Goal: Check status: Check status

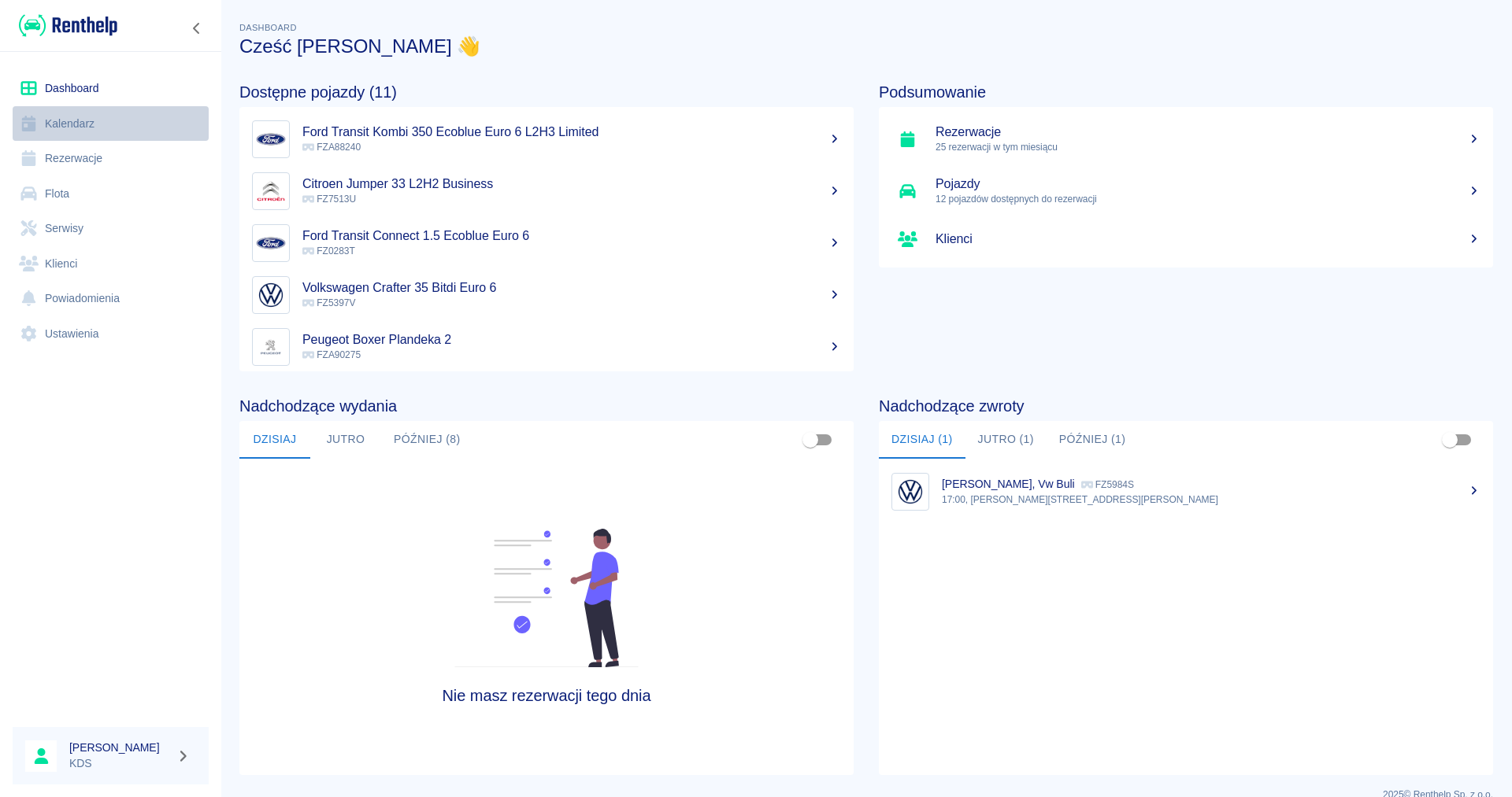
click at [54, 123] on link "Kalendarz" at bounding box center [111, 124] width 196 height 35
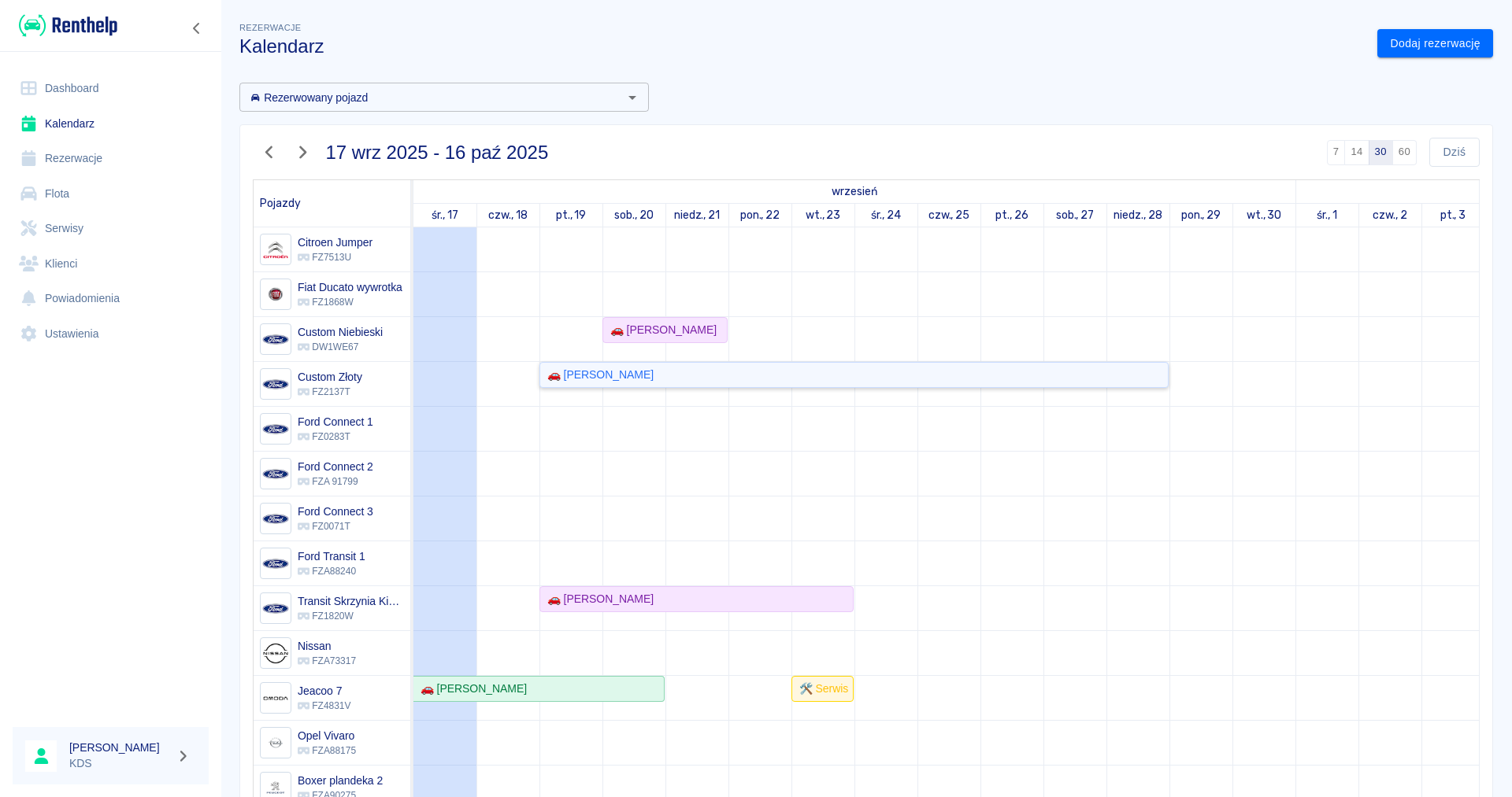
click at [585, 380] on div "🚗 [PERSON_NAME]" at bounding box center [597, 375] width 112 height 17
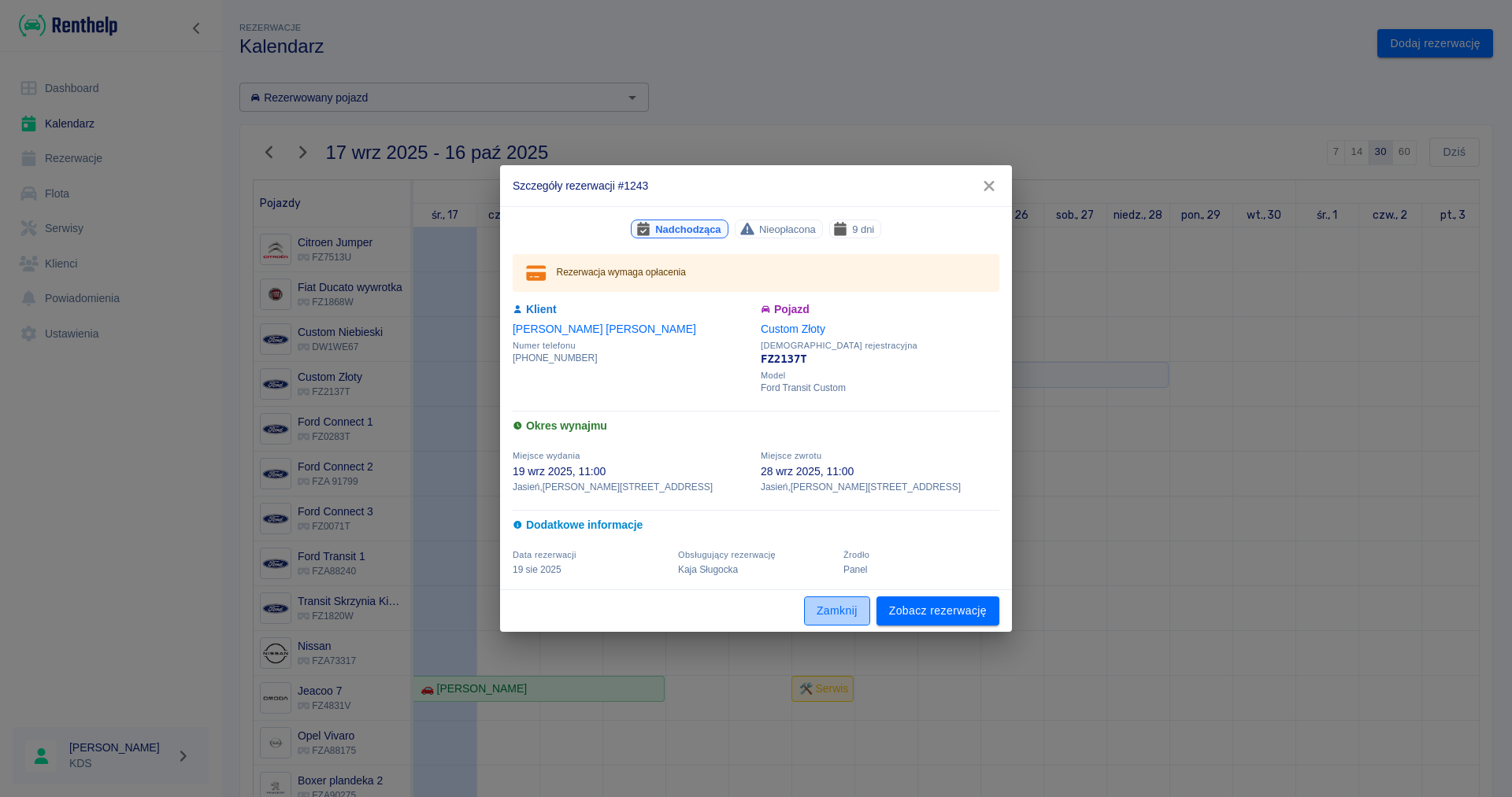
click at [855, 611] on button "Zamknij" at bounding box center [837, 610] width 66 height 29
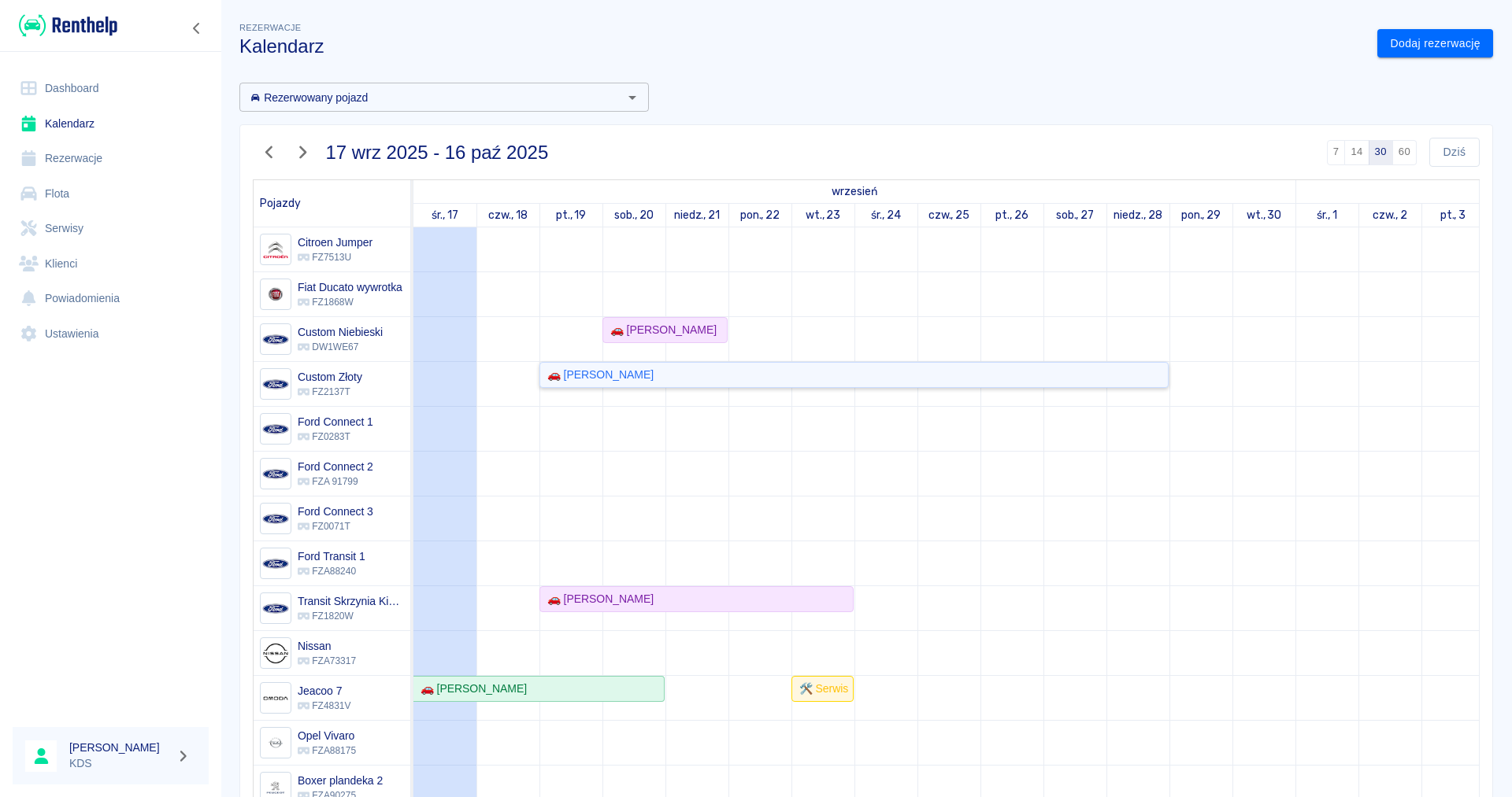
click at [741, 374] on div "🚗 [PERSON_NAME]" at bounding box center [854, 375] width 626 height 17
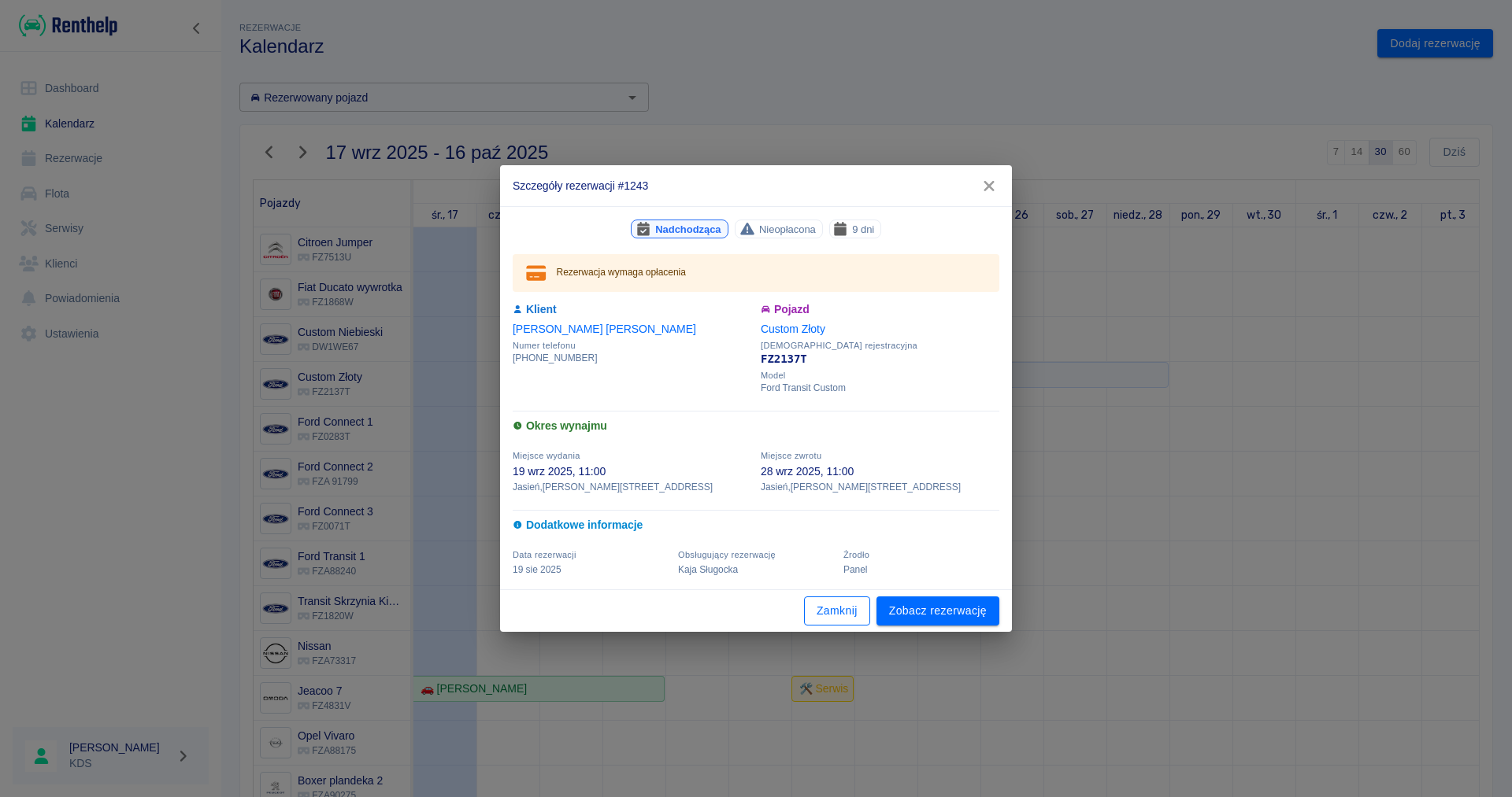
drag, startPoint x: 821, startPoint y: 625, endPoint x: 824, endPoint y: 611, distance: 14.3
click at [821, 621] on div "Zamknij Zobacz rezerwację" at bounding box center [756, 611] width 512 height 42
click at [824, 611] on button "Zamknij" at bounding box center [837, 610] width 66 height 29
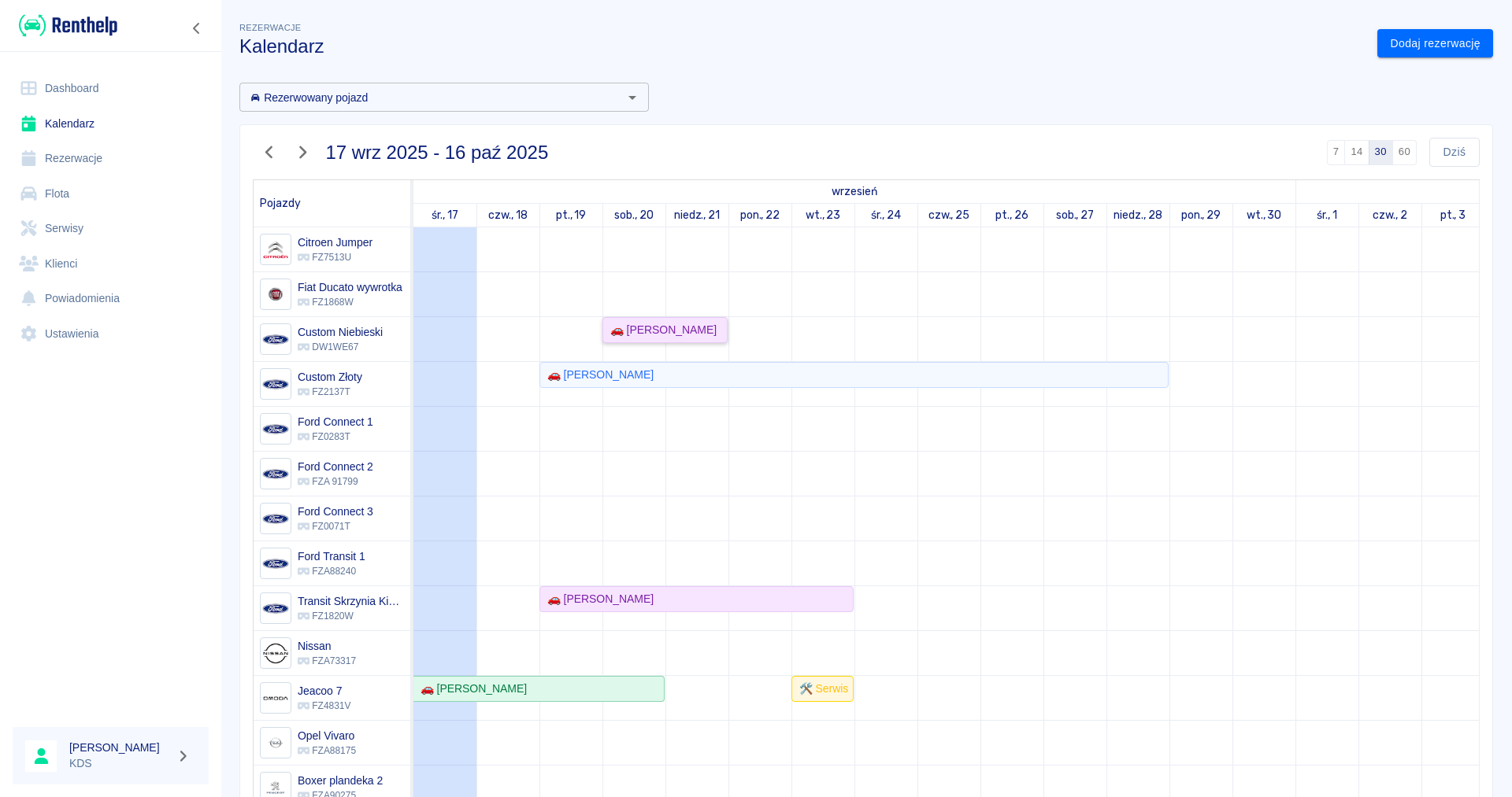
click at [649, 328] on div "🚗 [PERSON_NAME]" at bounding box center [660, 330] width 112 height 17
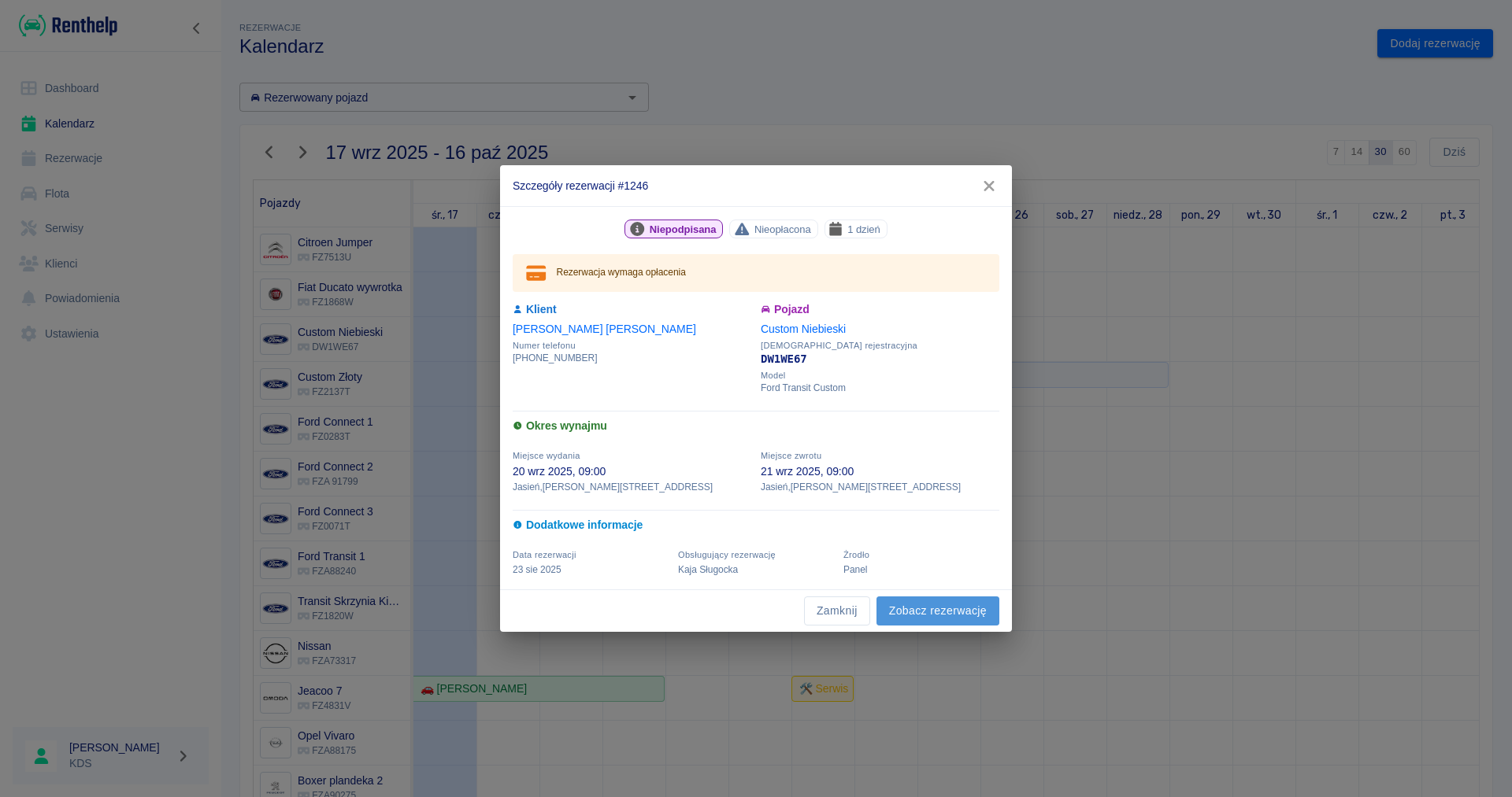
click at [900, 610] on link "Zobacz rezerwację" at bounding box center [937, 610] width 123 height 29
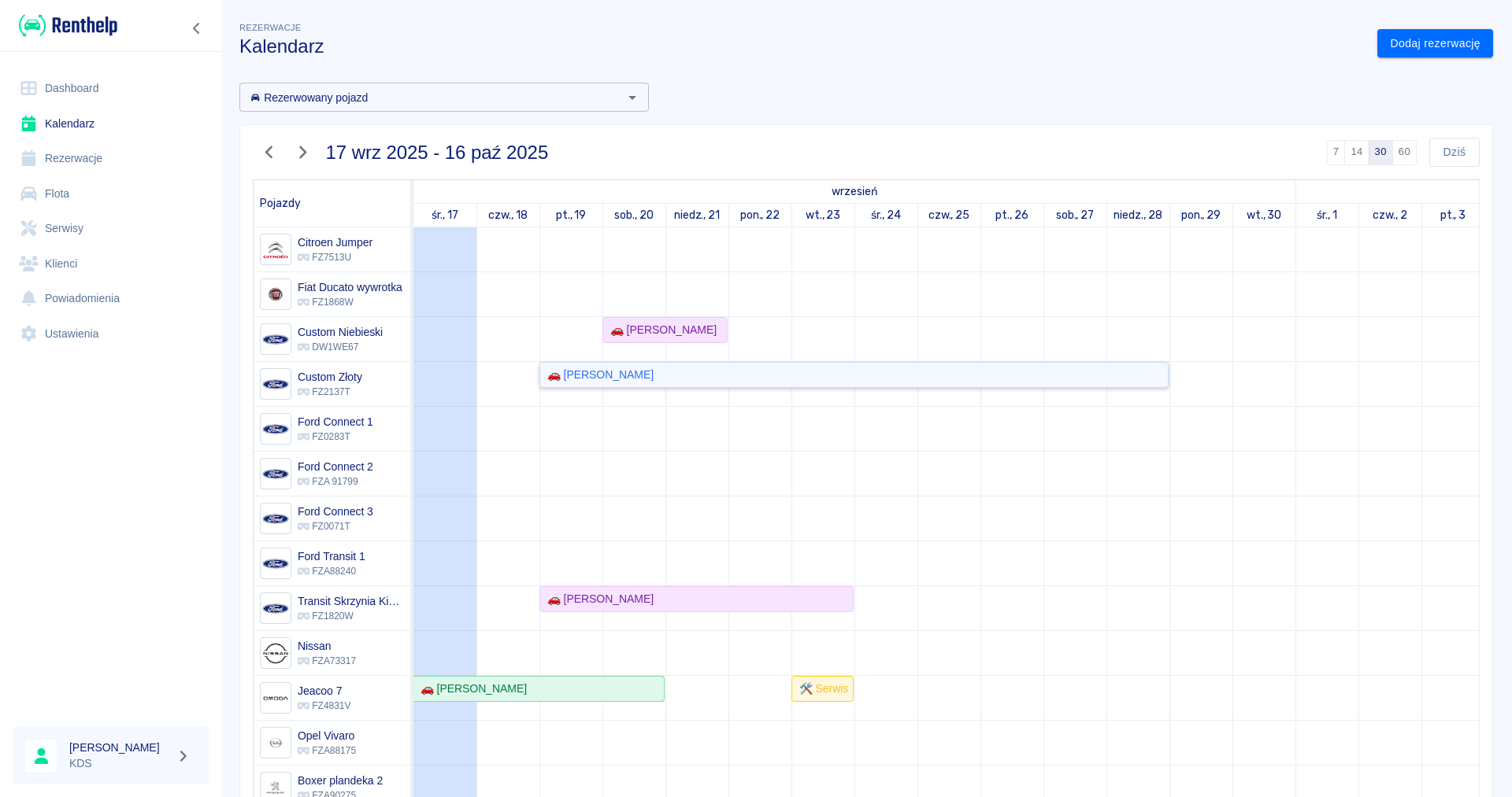
click at [653, 378] on div "🚗 [PERSON_NAME]" at bounding box center [597, 375] width 112 height 17
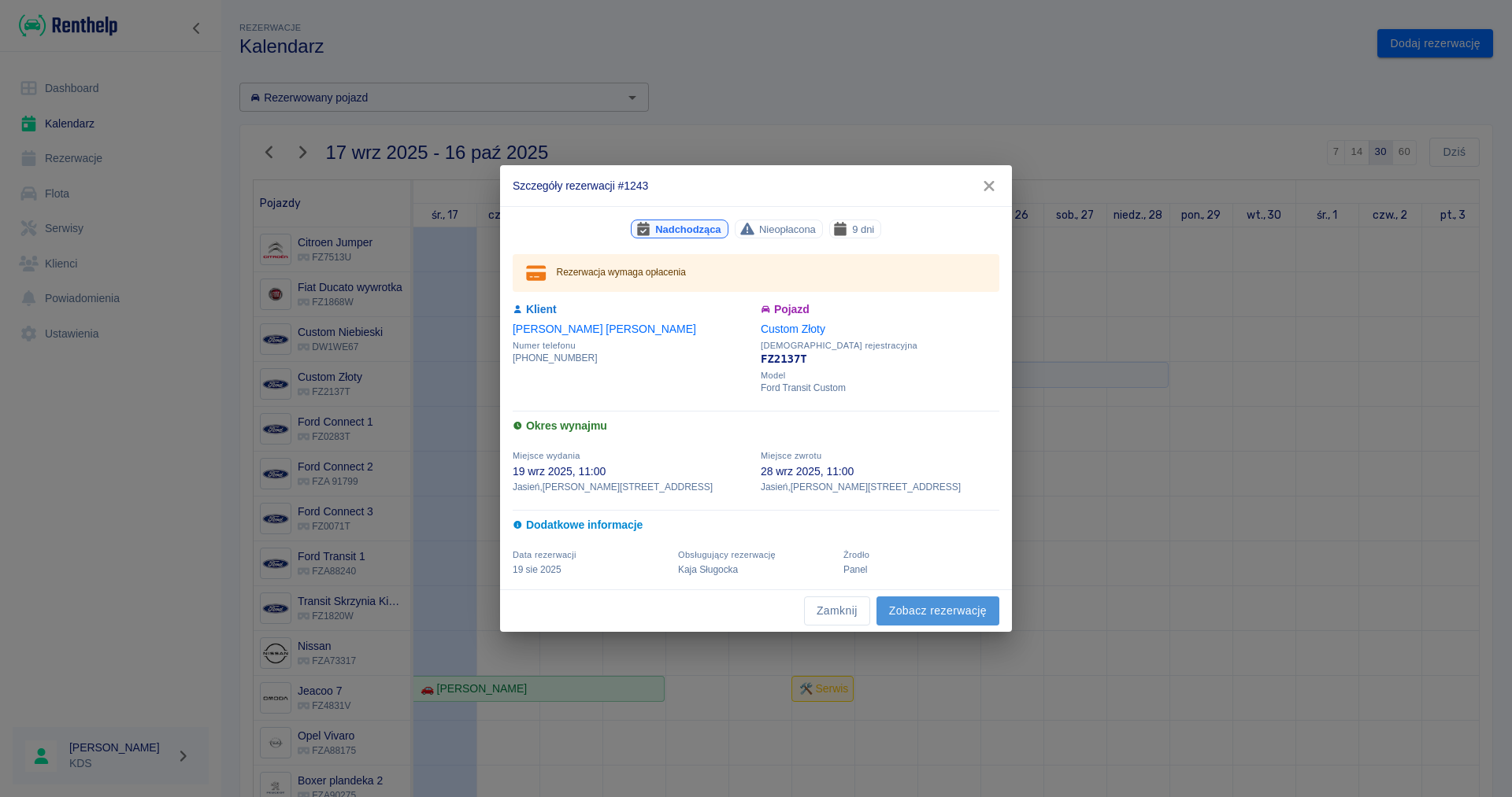
click at [918, 620] on link "Zobacz rezerwację" at bounding box center [937, 610] width 123 height 29
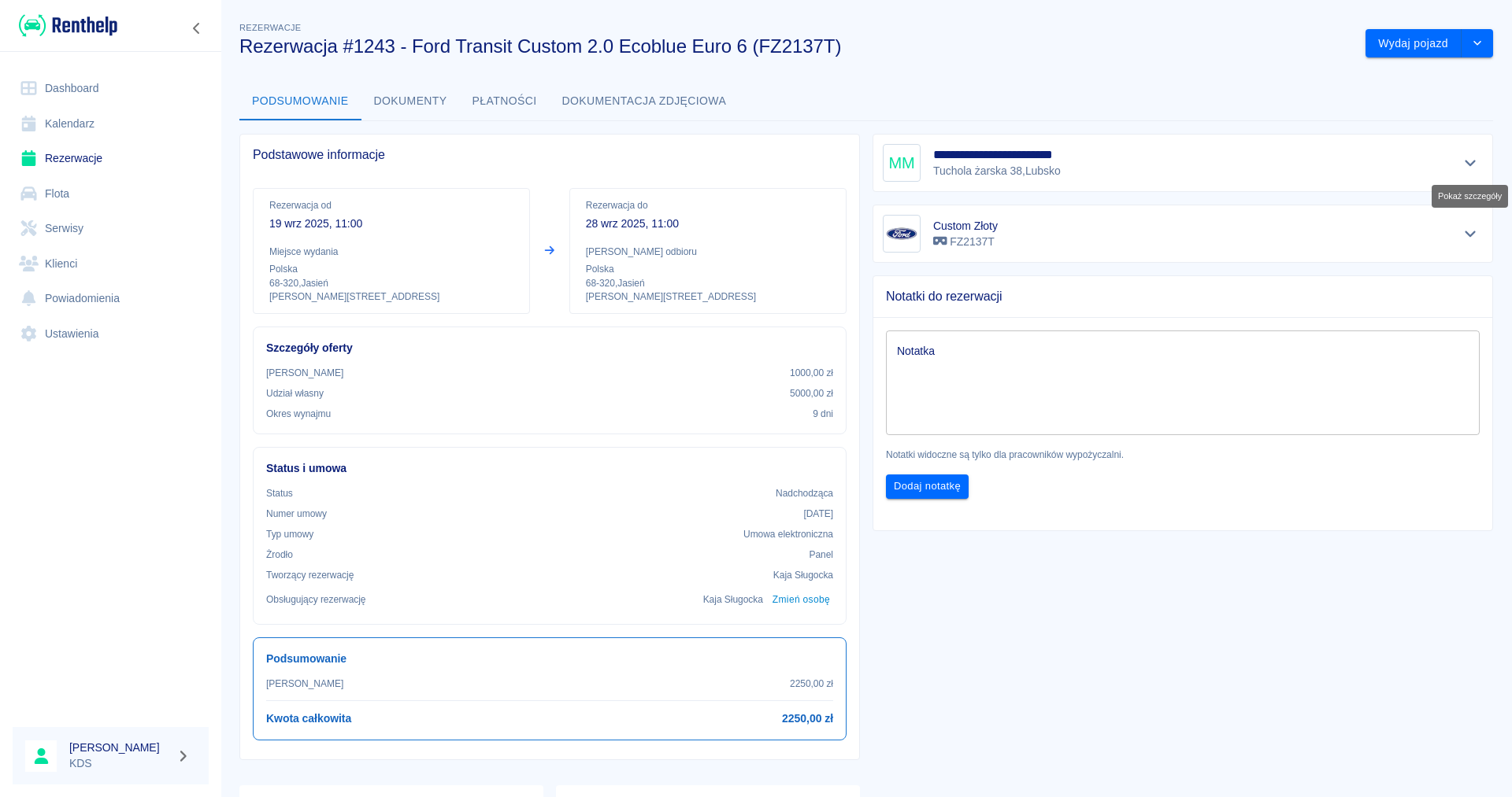
click at [1476, 160] on icon "Pokaż szczegóły" at bounding box center [1471, 162] width 18 height 14
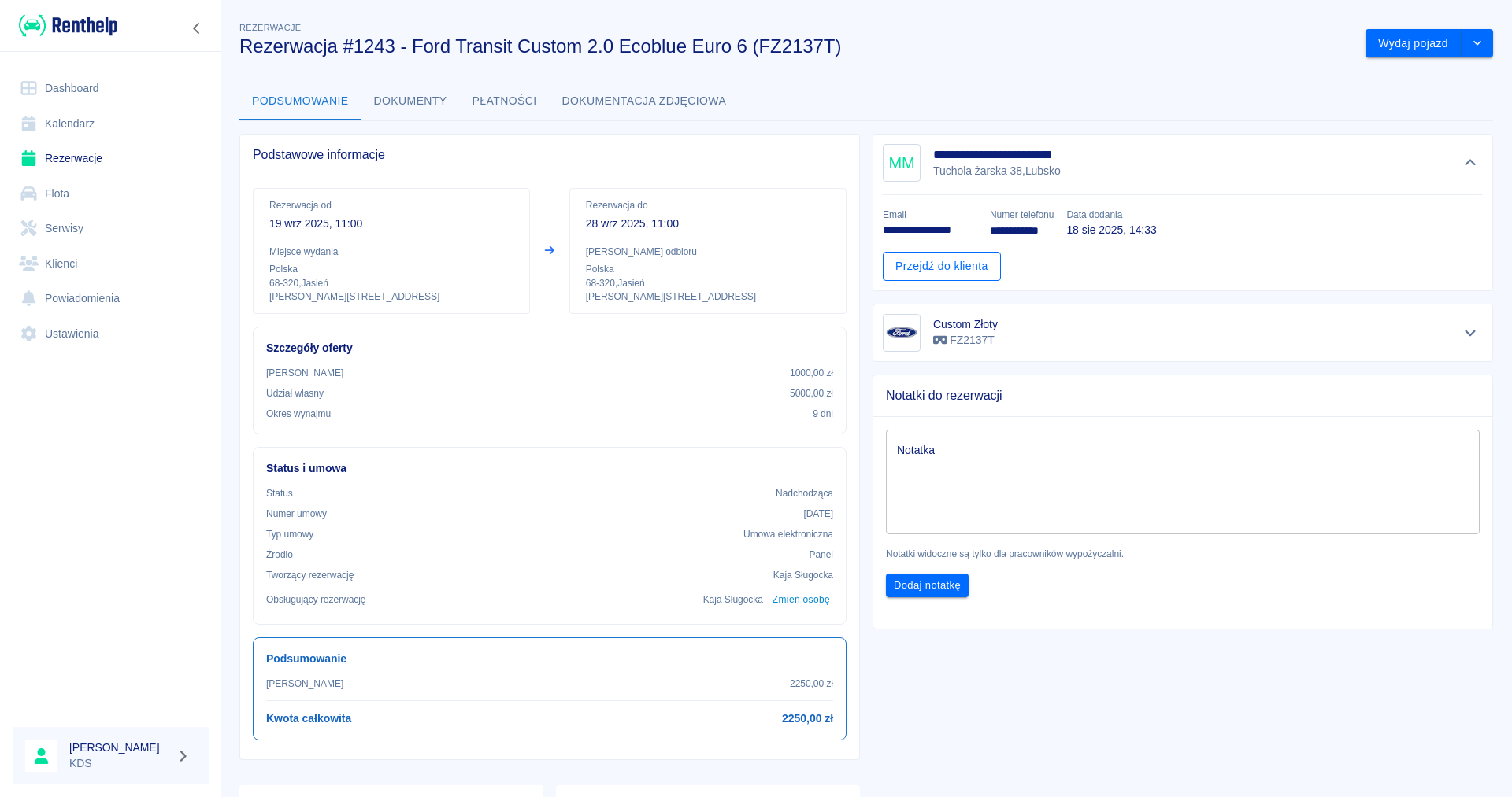
click at [943, 266] on link "Przejdź do klienta" at bounding box center [942, 266] width 118 height 29
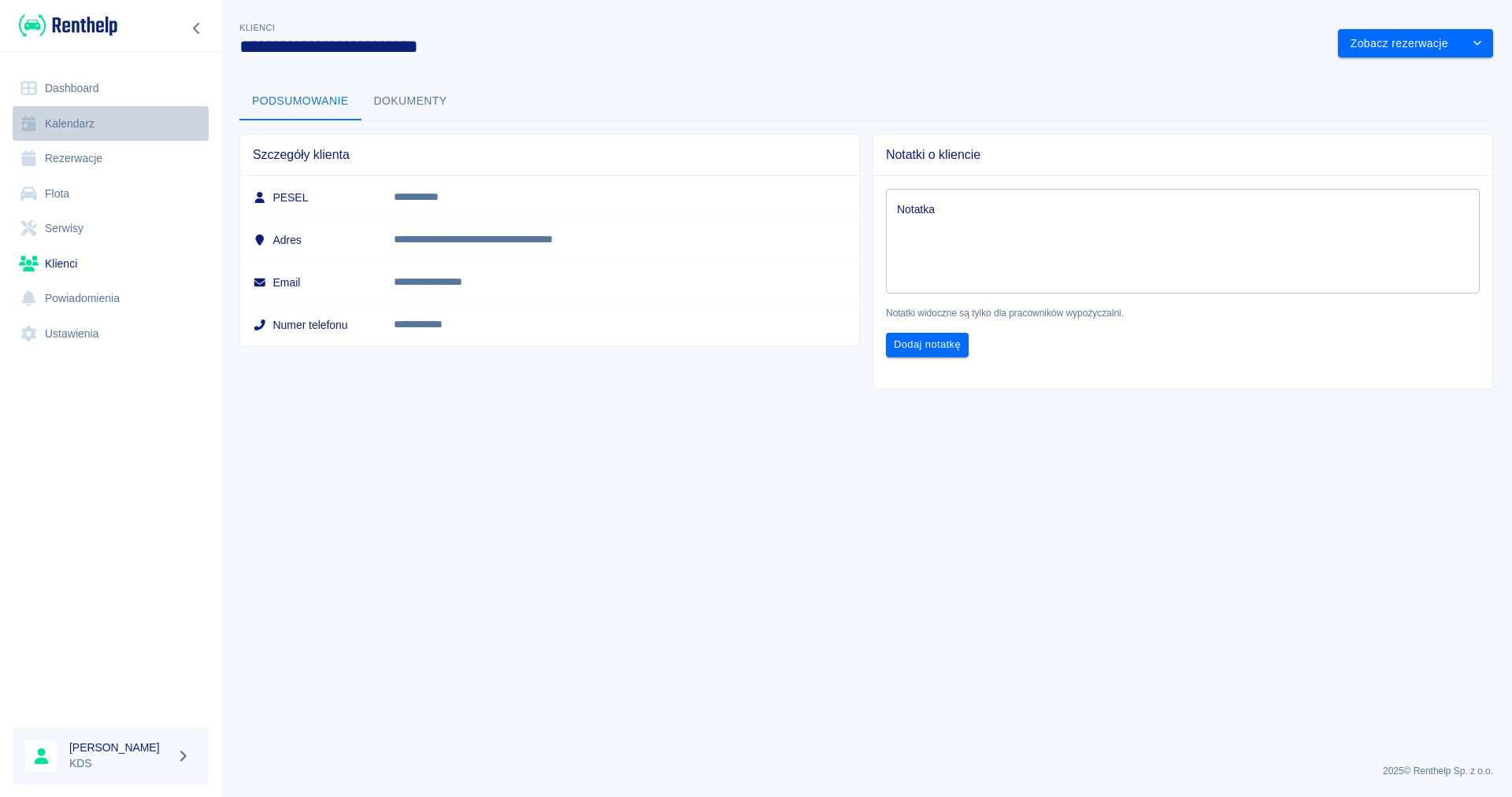
click at [66, 121] on link "Kalendarz" at bounding box center [111, 124] width 196 height 35
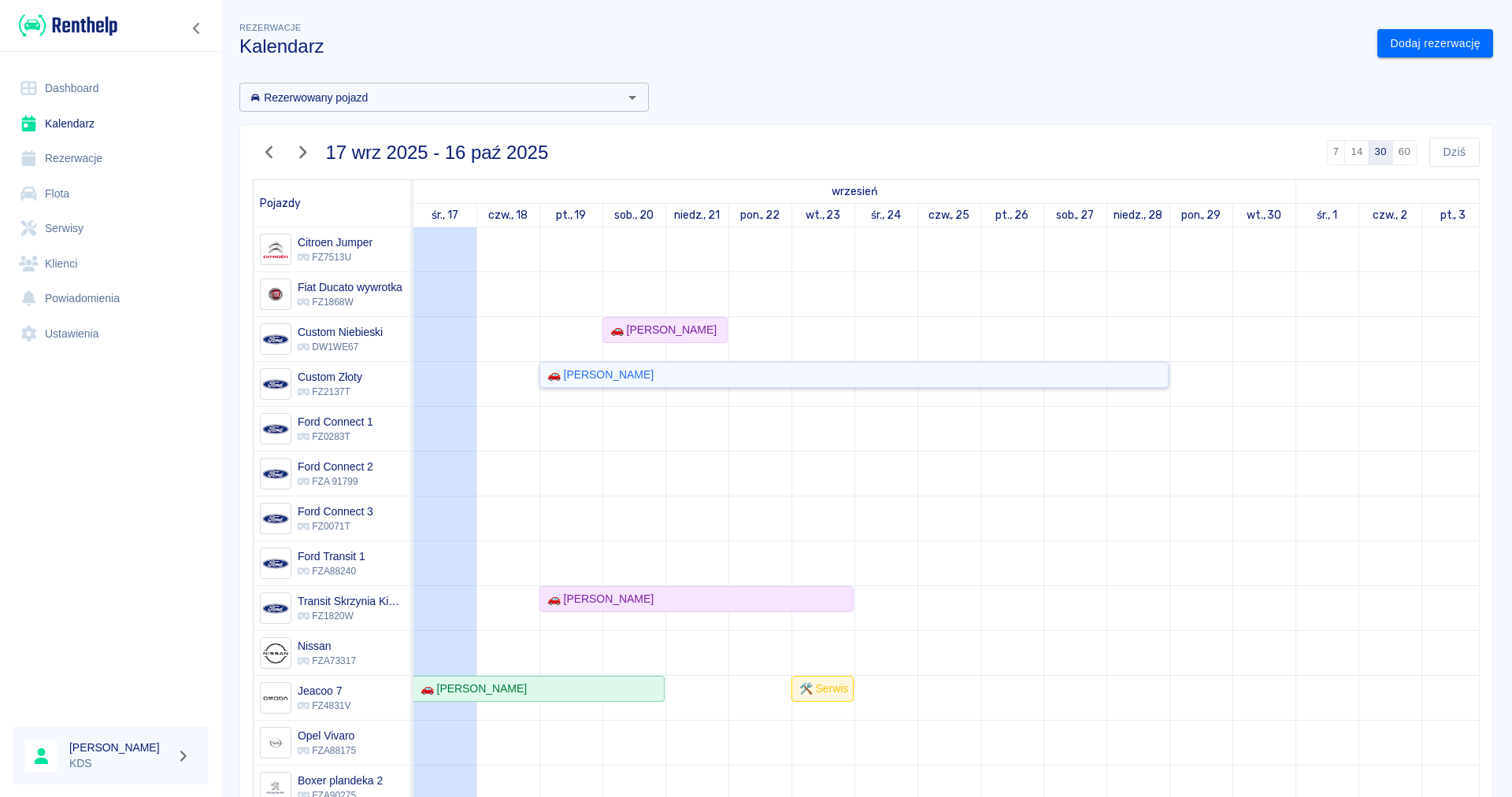
click at [776, 380] on div "🚗 [PERSON_NAME]" at bounding box center [854, 375] width 626 height 17
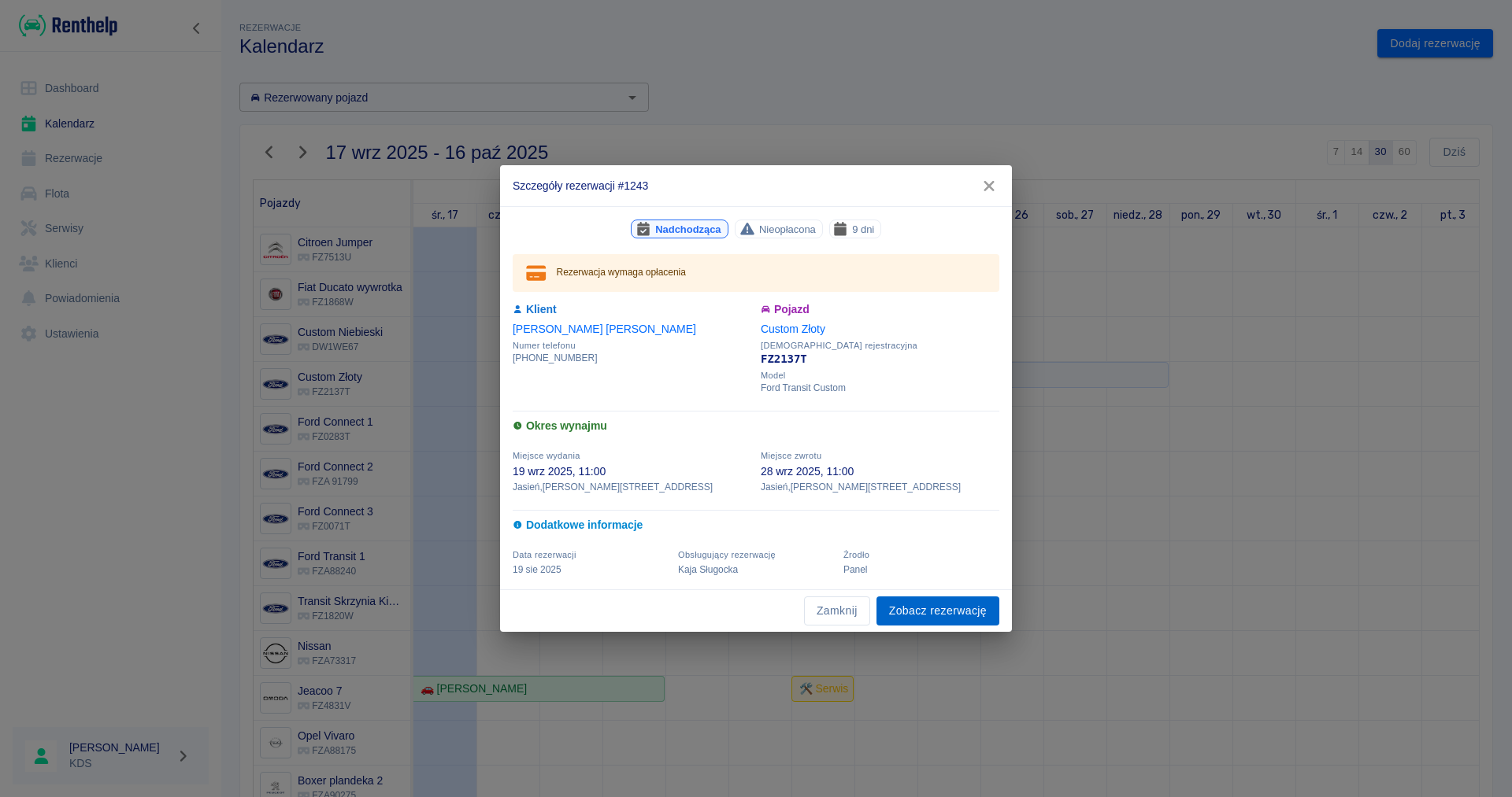
click at [929, 611] on link "Zobacz rezerwację" at bounding box center [937, 610] width 123 height 29
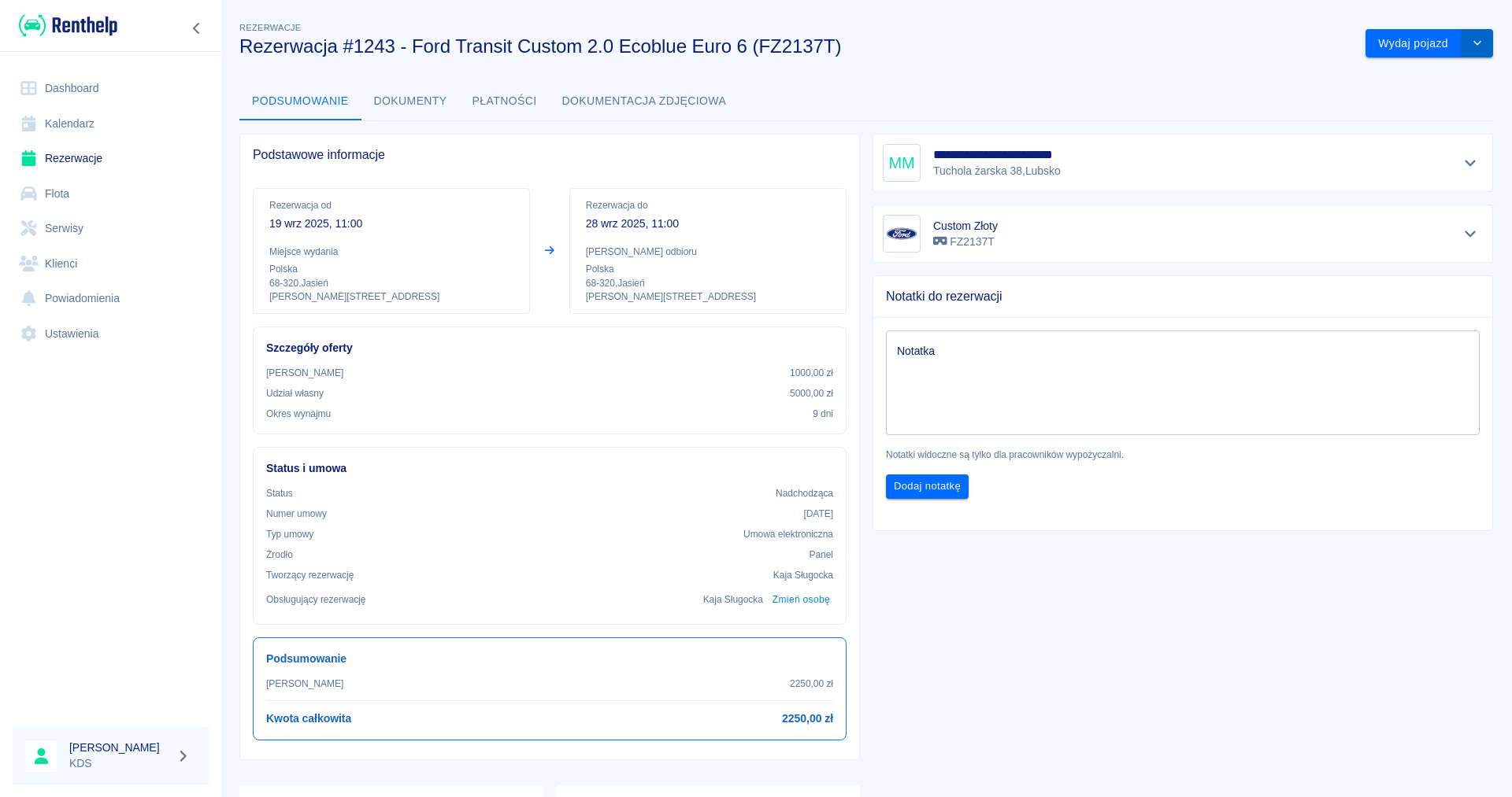
click at [1480, 44] on icon "drop-down" at bounding box center [1477, 43] width 13 height 10
click at [1468, 238] on icon "Pokaż szczegóły" at bounding box center [1471, 234] width 18 height 14
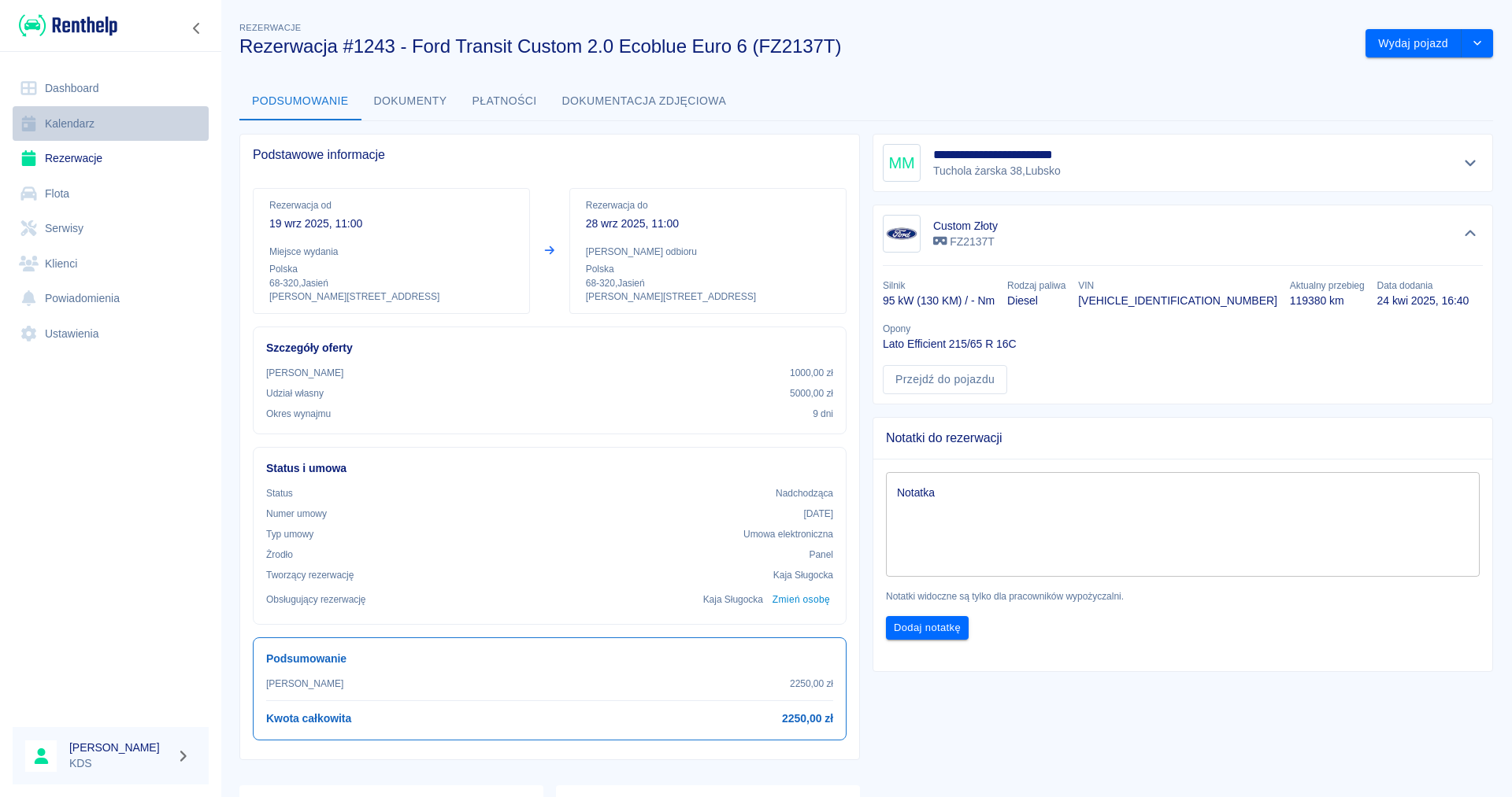
click at [70, 126] on link "Kalendarz" at bounding box center [111, 124] width 196 height 35
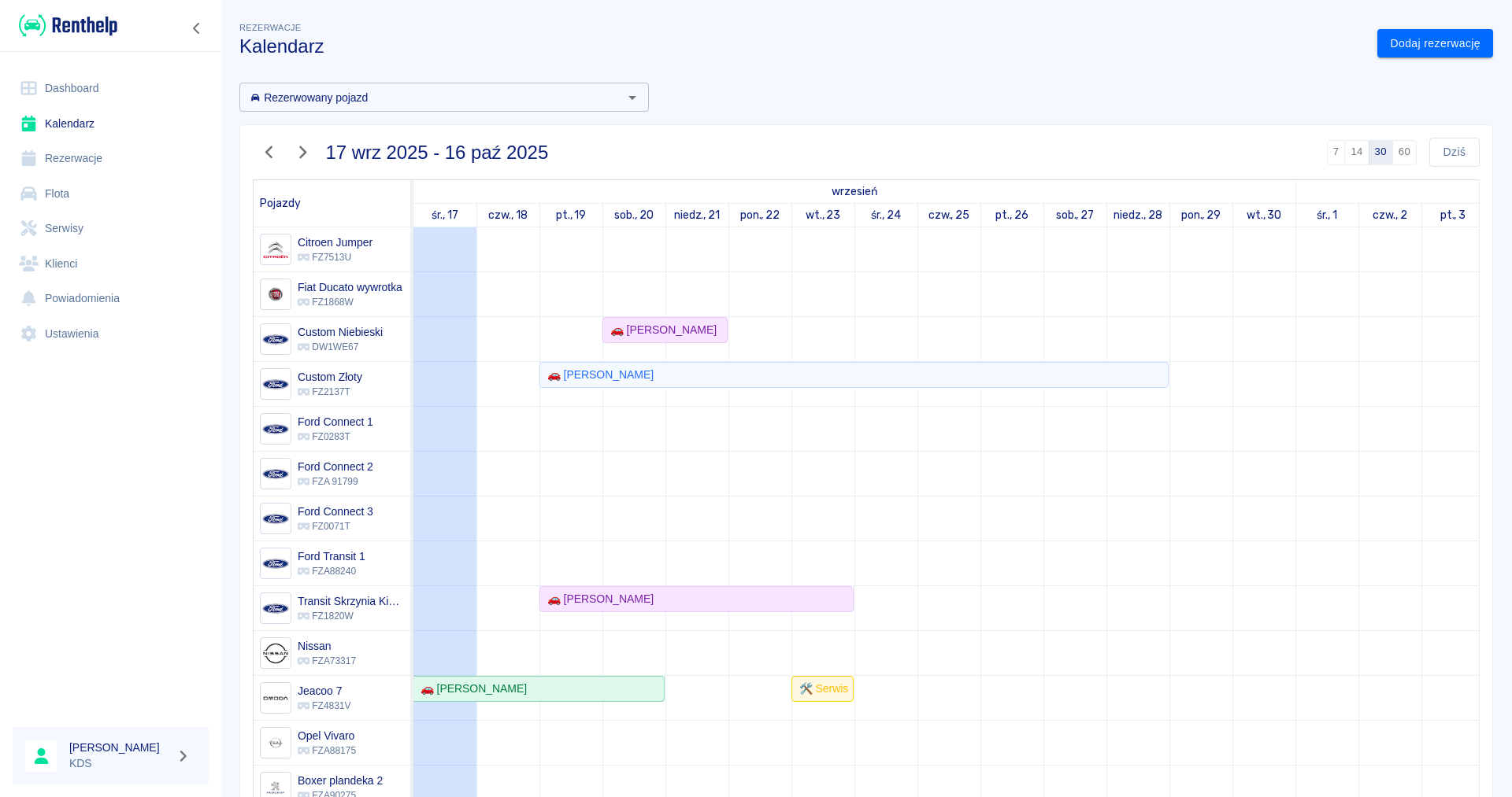
scroll to position [270, 0]
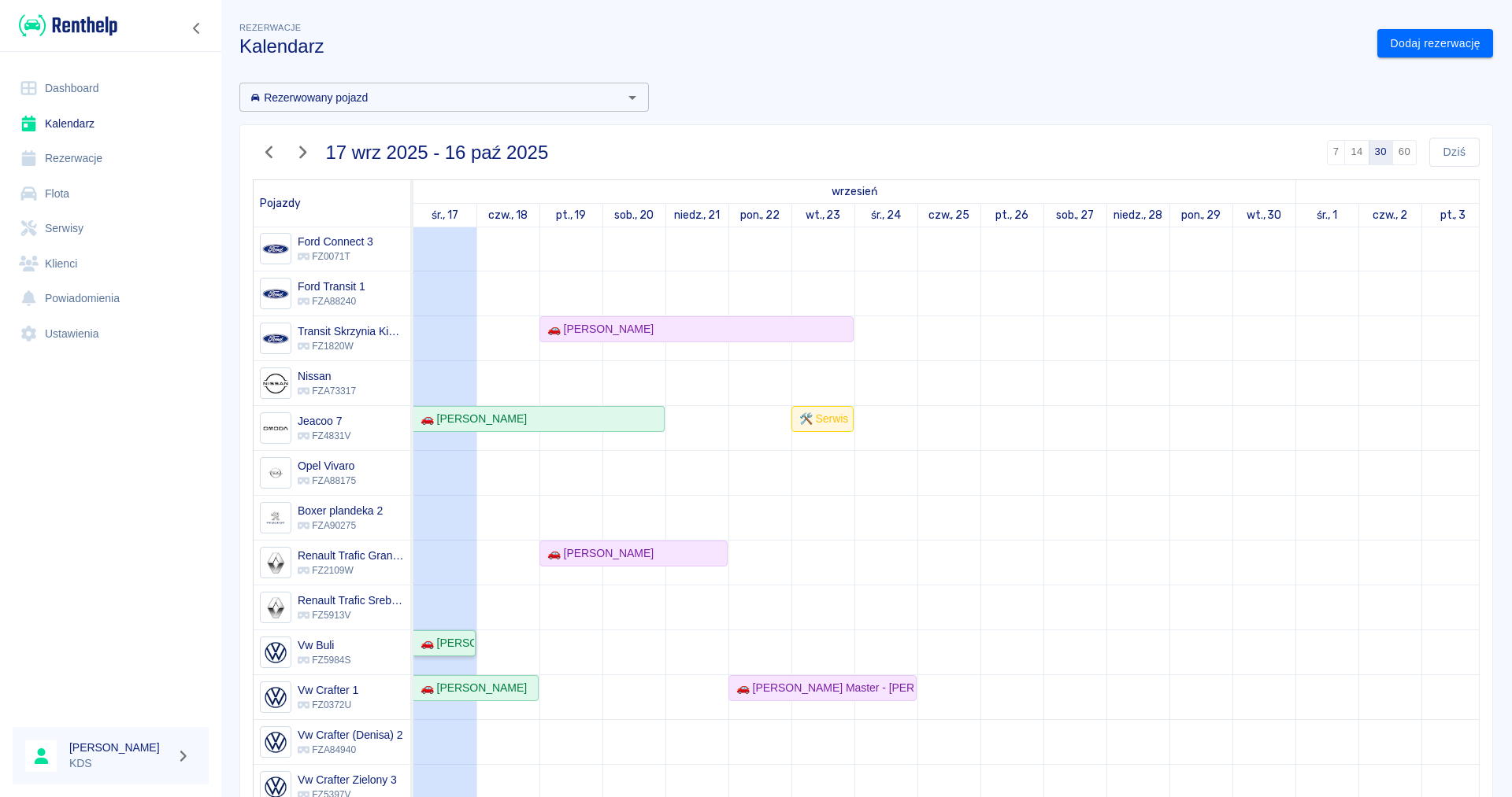
click at [451, 649] on div "🚗 [PERSON_NAME]" at bounding box center [443, 644] width 59 height 17
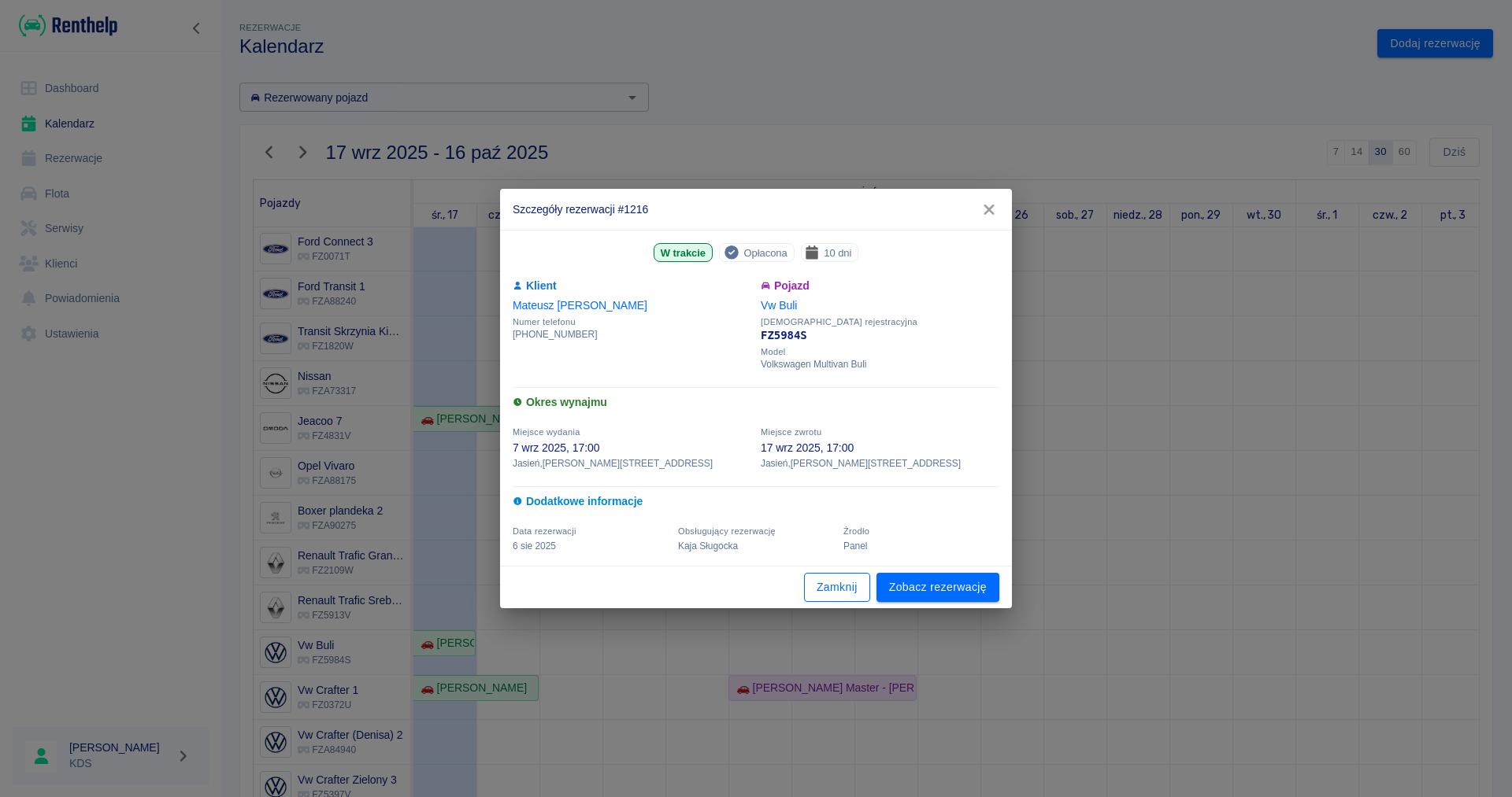
click at [840, 596] on button "Zamknij" at bounding box center [837, 587] width 66 height 29
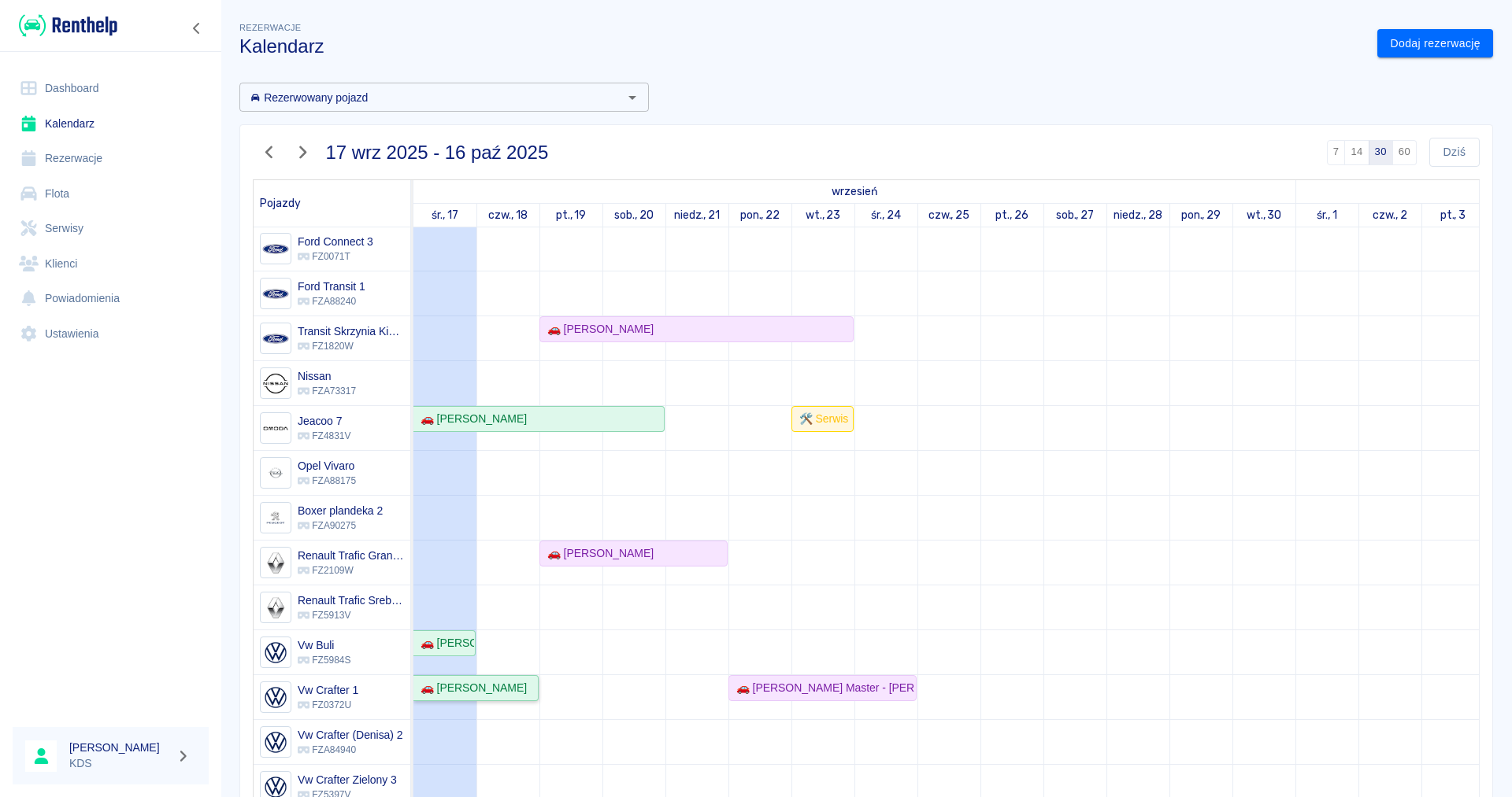
click at [452, 690] on div "🚗 [PERSON_NAME]" at bounding box center [470, 688] width 112 height 17
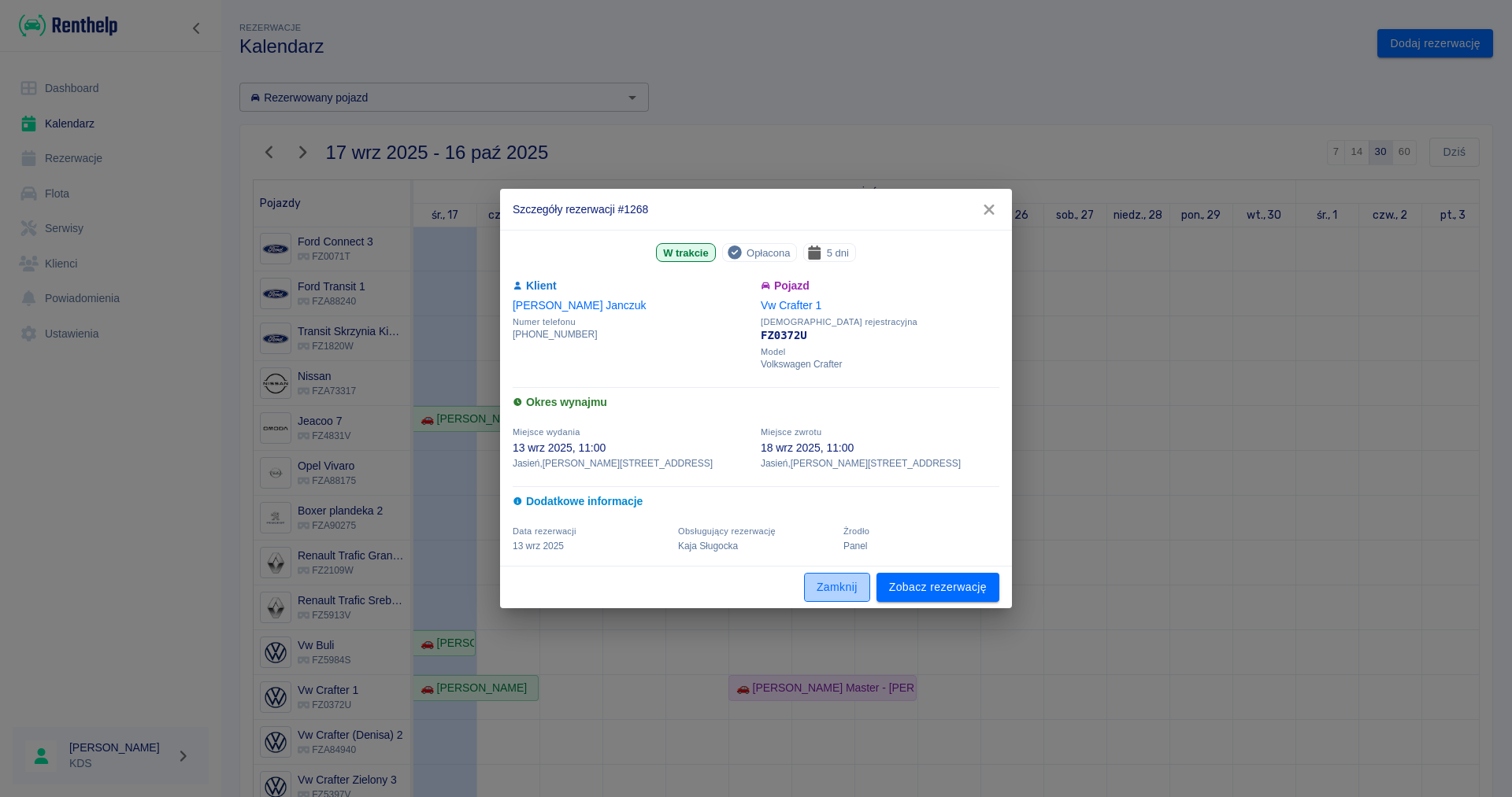
click at [826, 593] on button "Zamknij" at bounding box center [837, 587] width 66 height 29
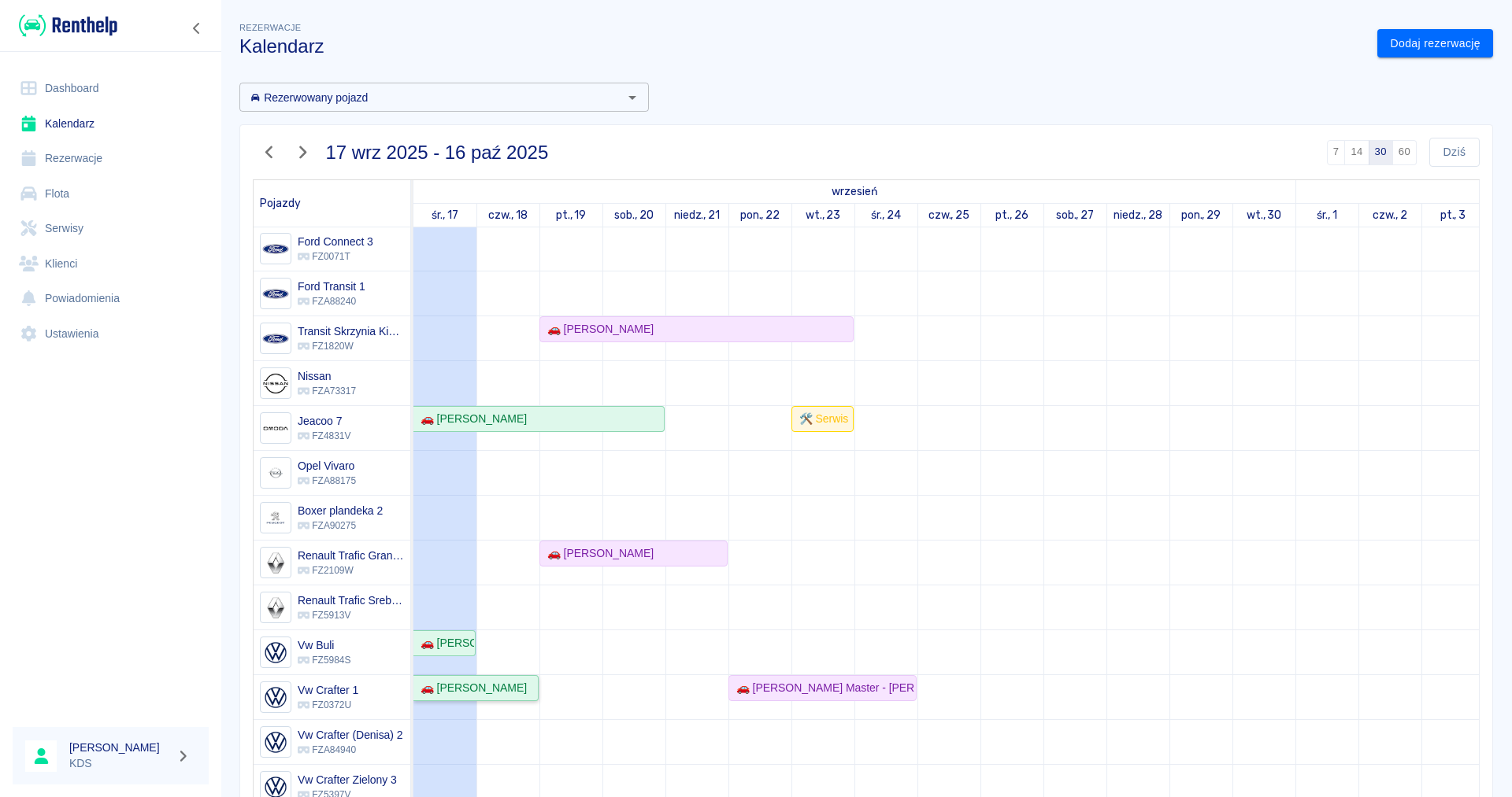
scroll to position [0, 0]
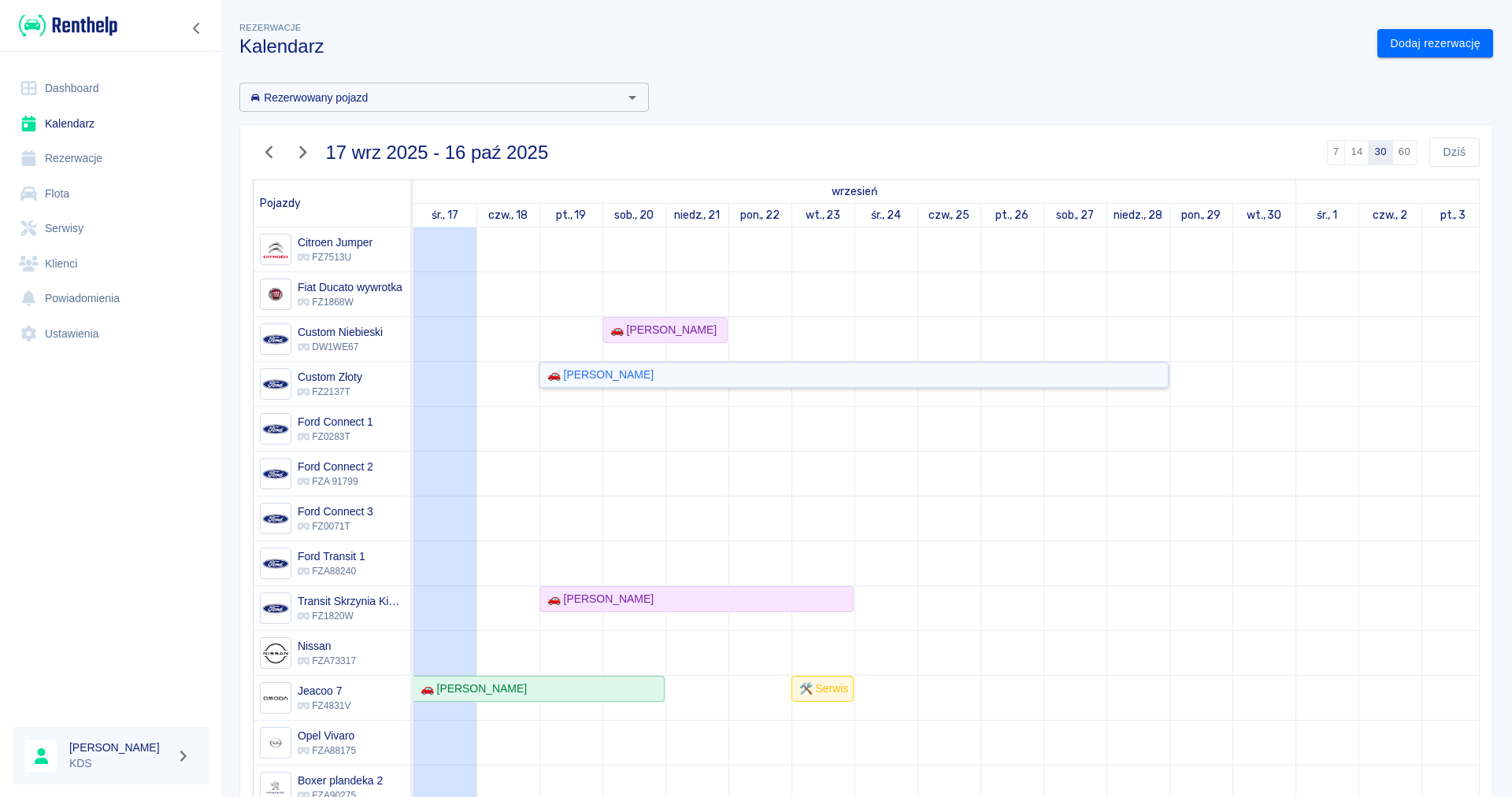
click at [589, 373] on div "🚗 [PERSON_NAME]" at bounding box center [597, 375] width 112 height 17
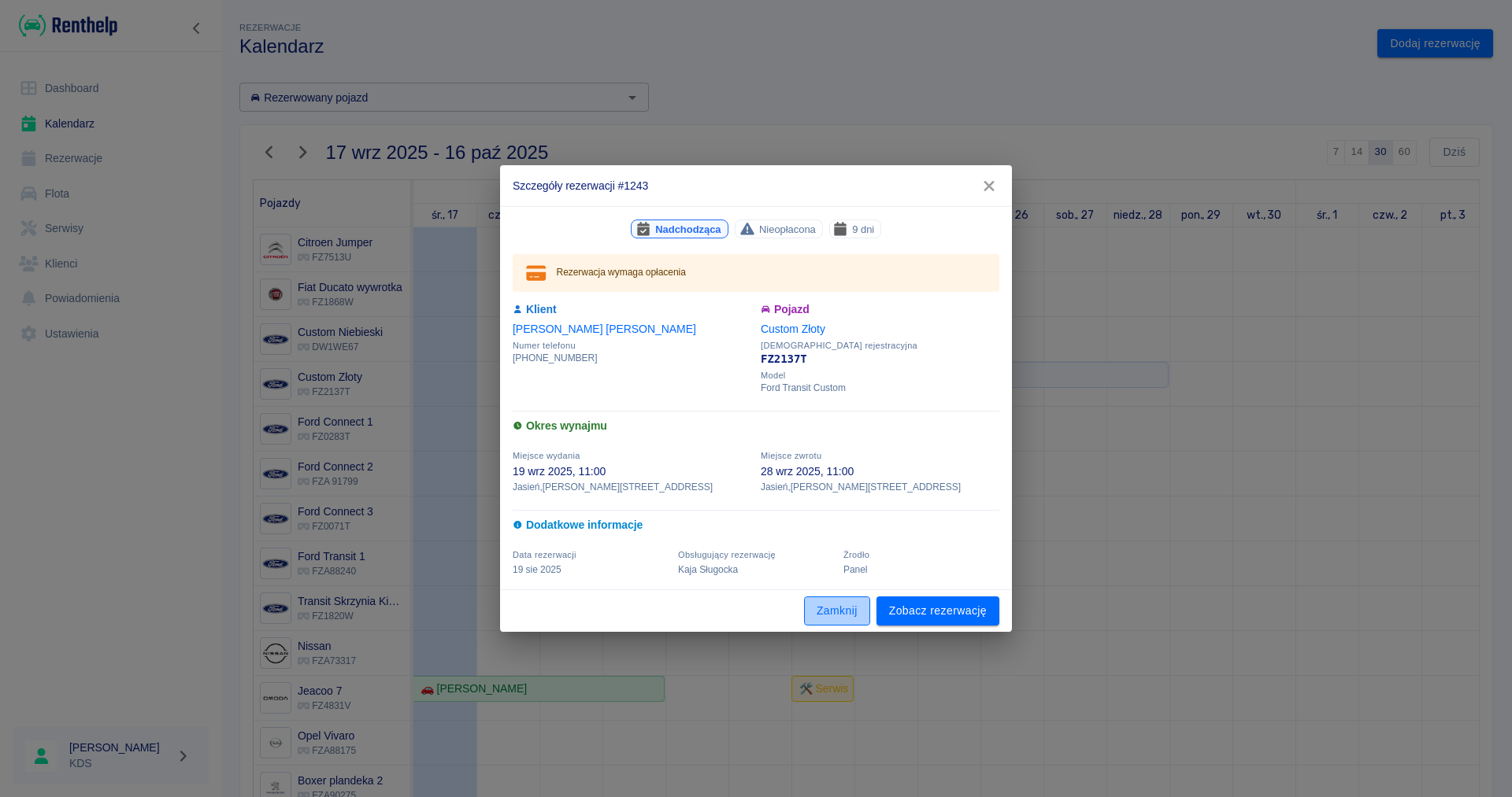
click at [845, 609] on button "Zamknij" at bounding box center [837, 610] width 66 height 29
